Goal: Transaction & Acquisition: Download file/media

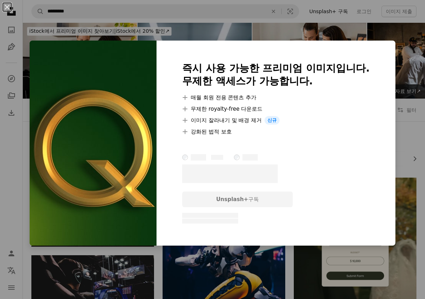
scroll to position [736, 0]
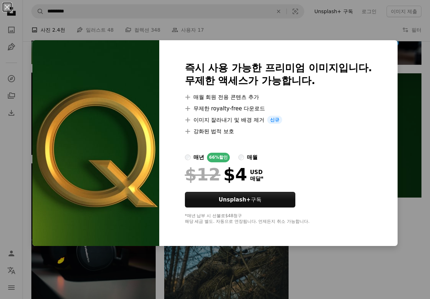
click at [402, 242] on div "An X shape 즉시 사용 가능한 프리미엄 이미지입니다. 무제한 액세스가 가능합니다. A plus sign 매월 회원 전용 콘텐츠 추가 A…" at bounding box center [215, 149] width 430 height 299
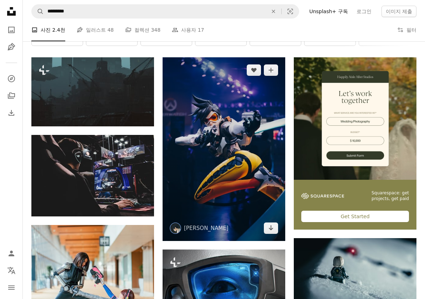
scroll to position [109, 0]
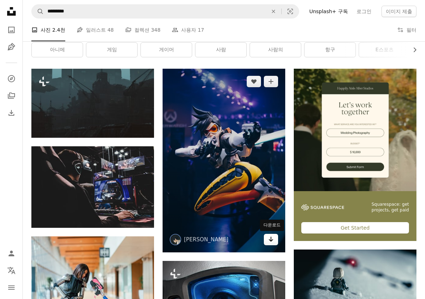
click at [271, 238] on icon "다운로드" at bounding box center [271, 239] width 5 height 5
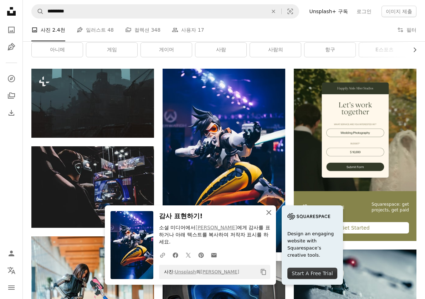
click at [271, 217] on icon "An X shape" at bounding box center [268, 212] width 9 height 9
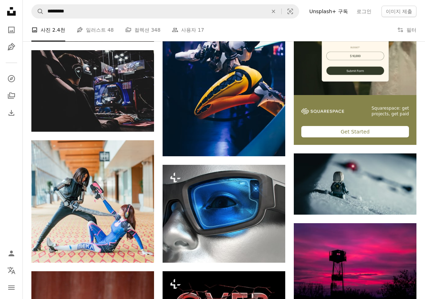
scroll to position [258, 0]
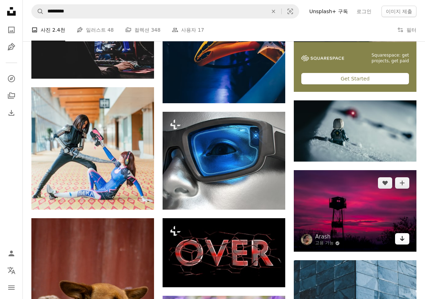
click at [401, 240] on icon "다운로드" at bounding box center [402, 238] width 5 height 5
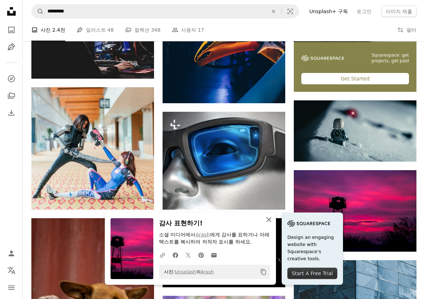
click at [269, 219] on icon "button" at bounding box center [268, 219] width 5 height 5
